Goal: Task Accomplishment & Management: Use online tool/utility

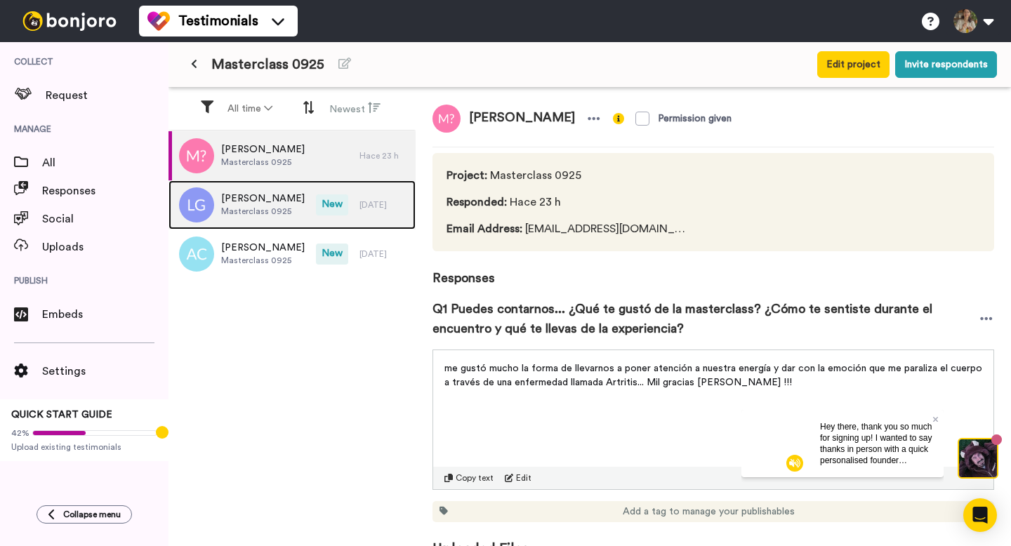
click at [372, 210] on div "[DATE]" at bounding box center [383, 204] width 49 height 11
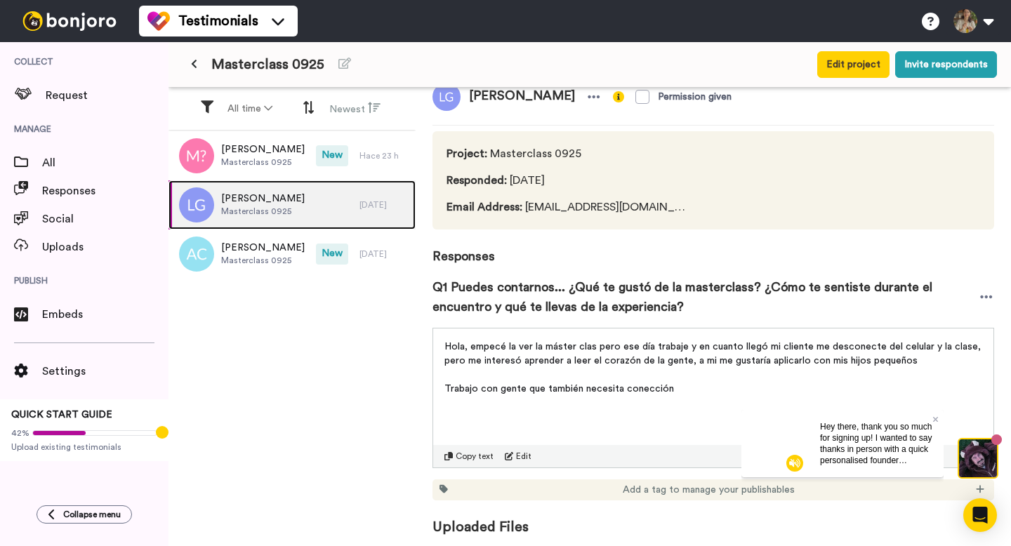
scroll to position [26, 0]
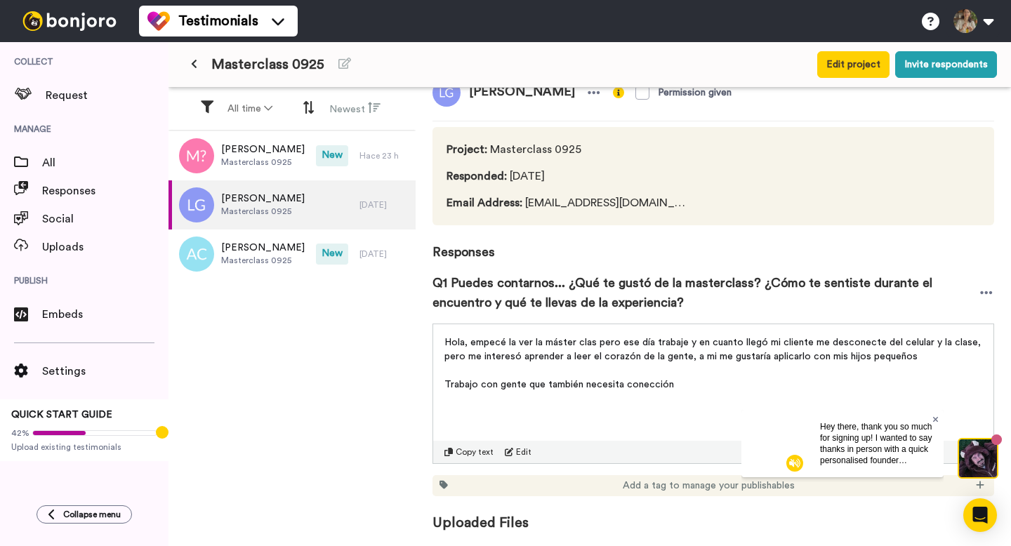
click at [934, 416] on icon at bounding box center [936, 419] width 6 height 8
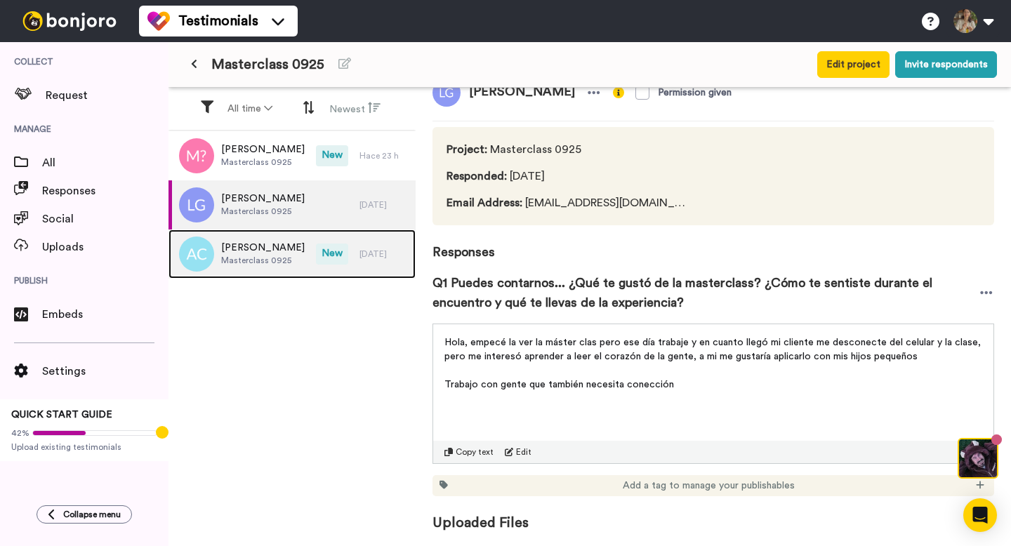
click at [280, 260] on span "Masterclass 0925" at bounding box center [263, 260] width 84 height 11
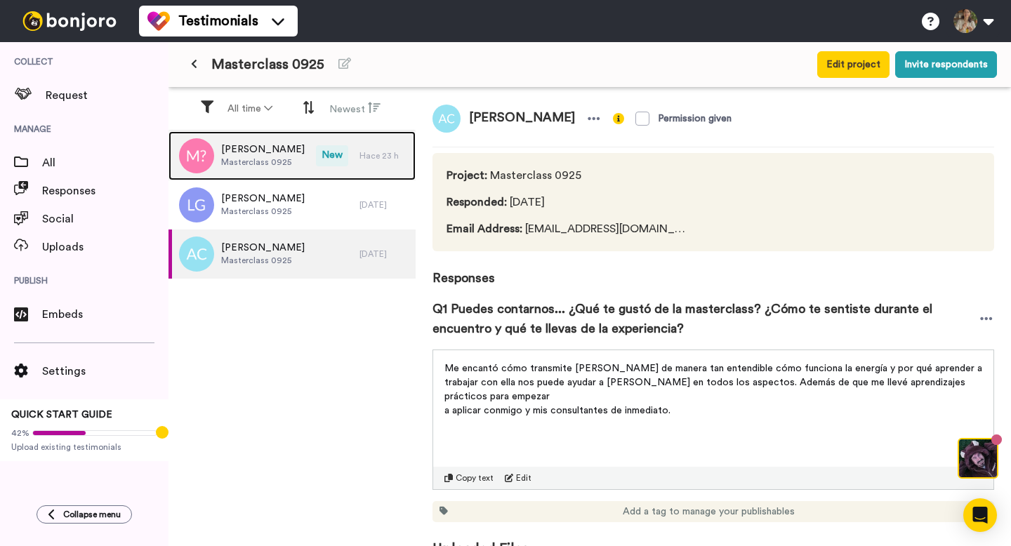
click at [251, 150] on span "[PERSON_NAME]" at bounding box center [263, 149] width 84 height 14
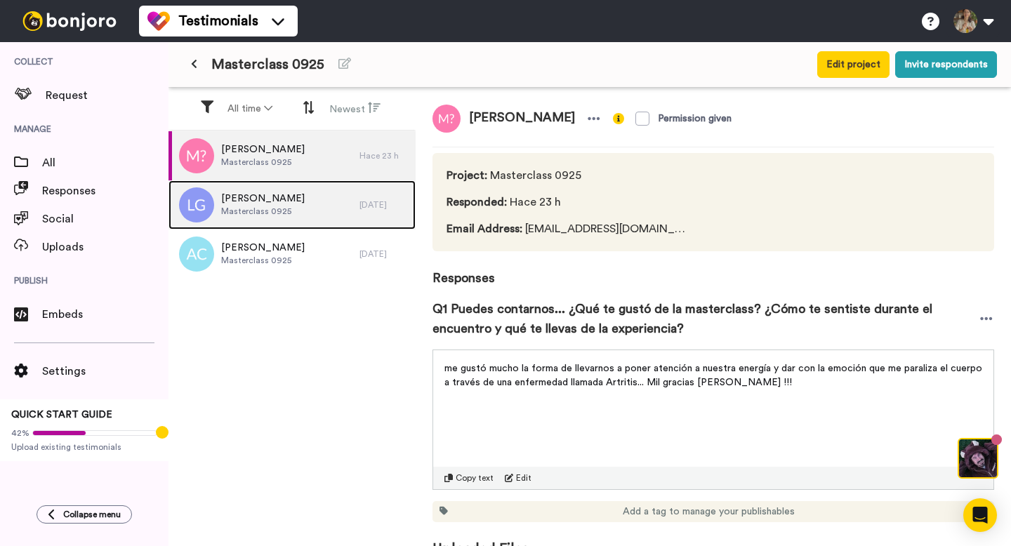
click at [260, 201] on span "[PERSON_NAME]" at bounding box center [263, 199] width 84 height 14
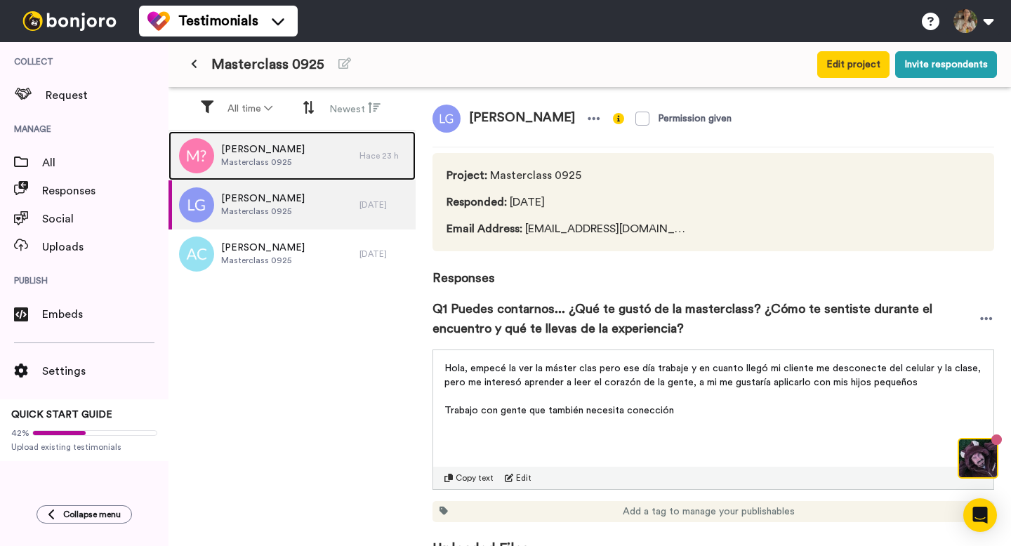
click at [265, 159] on span "Masterclass 0925" at bounding box center [263, 161] width 84 height 11
